Goal: Task Accomplishment & Management: Complete application form

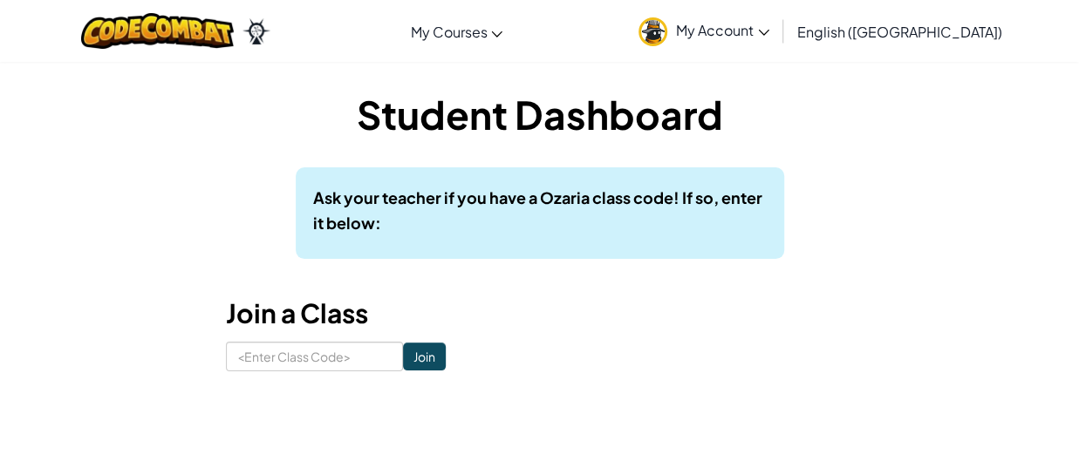
scroll to position [88, 0]
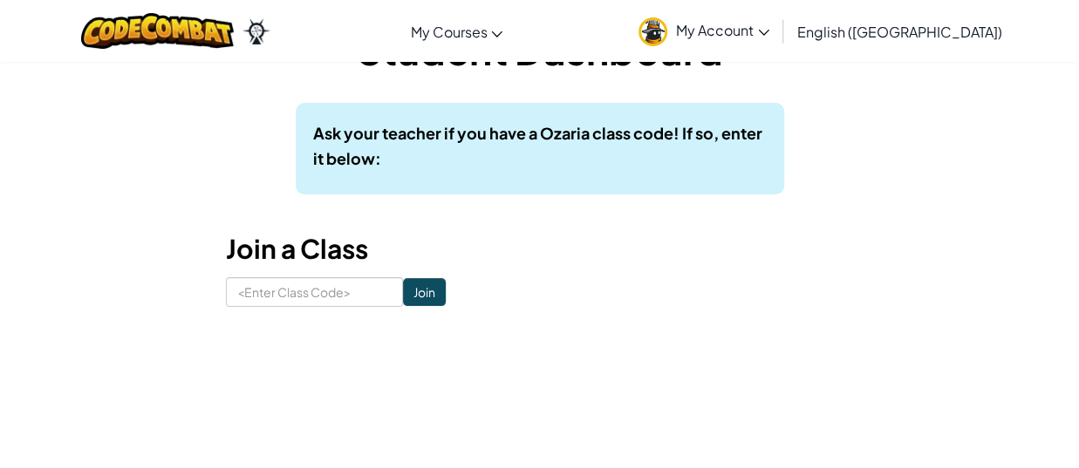
scroll to position [174, 0]
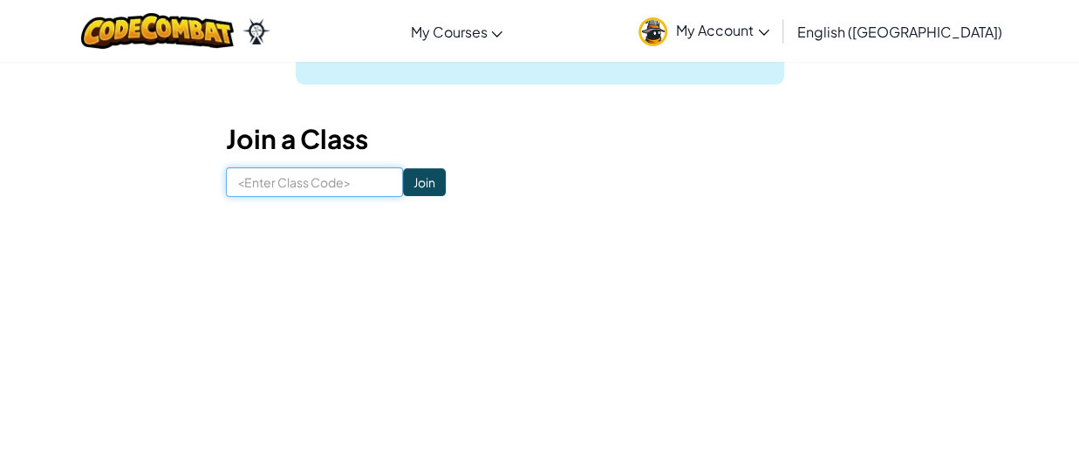
click at [309, 183] on input at bounding box center [314, 182] width 177 height 30
type input "PoolDrawSafe"
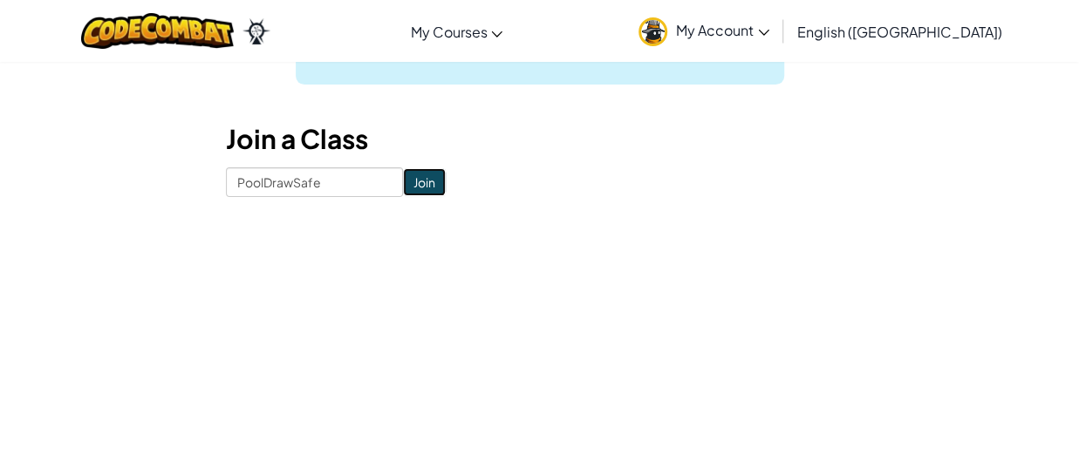
click at [403, 182] on input "Join" at bounding box center [424, 182] width 43 height 28
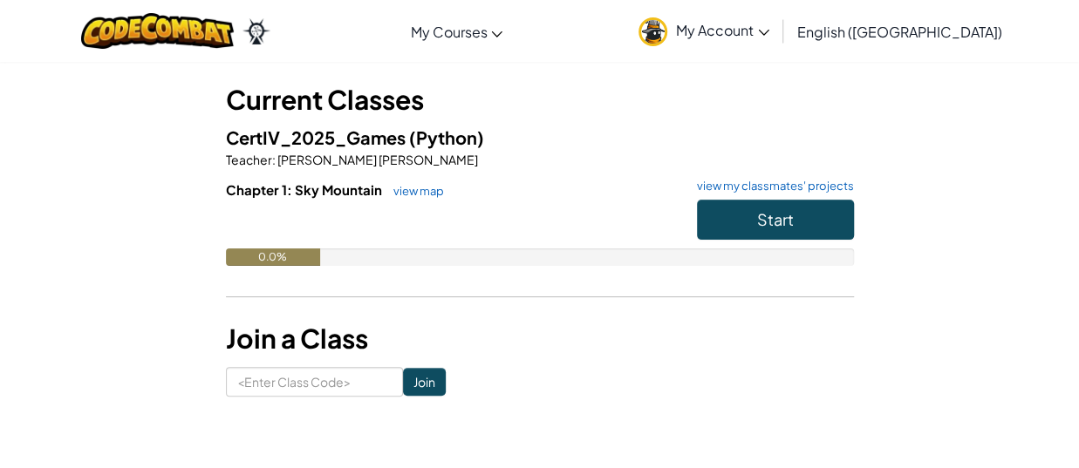
scroll to position [88, 0]
